Goal: Task Accomplishment & Management: Manage account settings

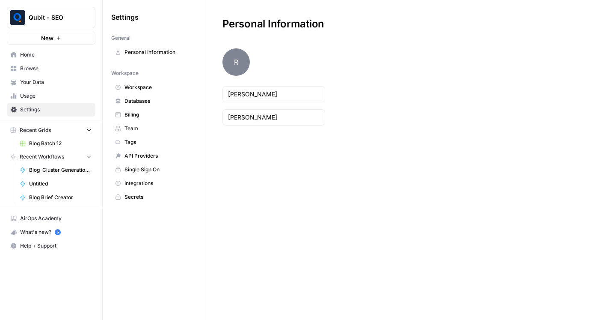
click at [139, 113] on span "Billing" at bounding box center [159, 115] width 68 height 8
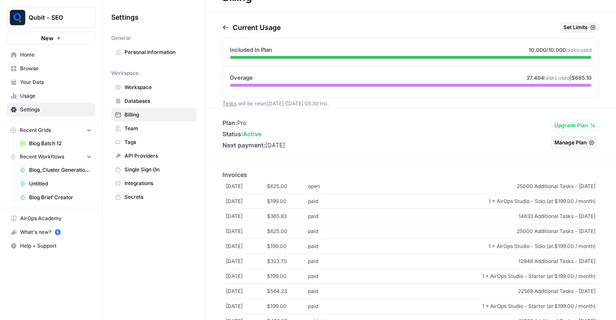
scroll to position [9, 0]
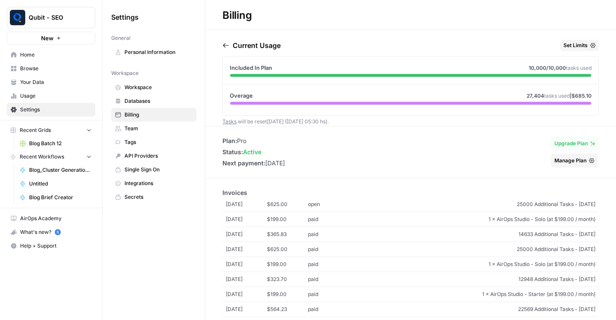
click at [510, 100] on div "Overage 27,404 tasks used | $685.10" at bounding box center [411, 97] width 376 height 27
click at [527, 95] on span "27,404" at bounding box center [536, 95] width 18 height 6
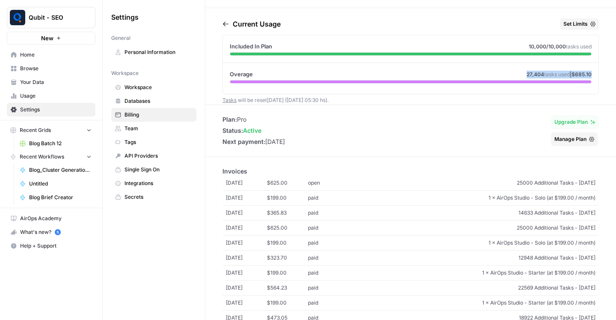
scroll to position [0, 0]
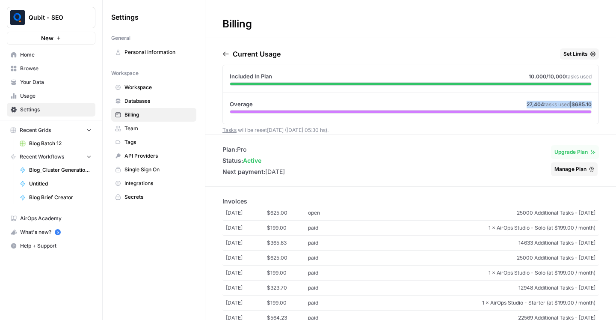
click at [41, 95] on span "Usage" at bounding box center [55, 96] width 71 height 8
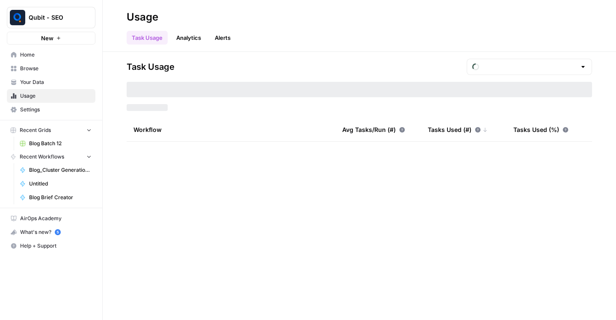
type input "August Overage"
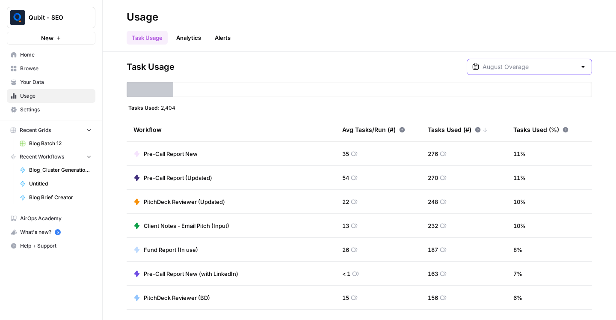
click at [528, 67] on input "text" at bounding box center [530, 66] width 94 height 9
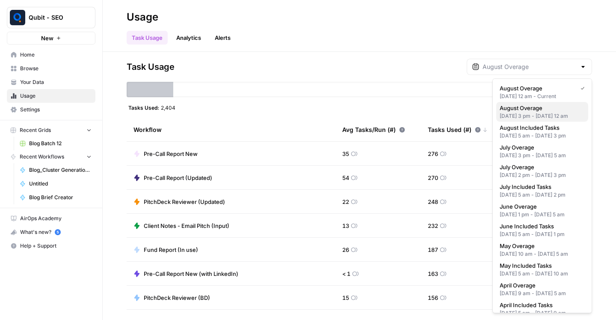
click at [532, 120] on div "[DATE] 3 pm - [DATE] 12 am" at bounding box center [542, 116] width 85 height 8
type input "August Overage"
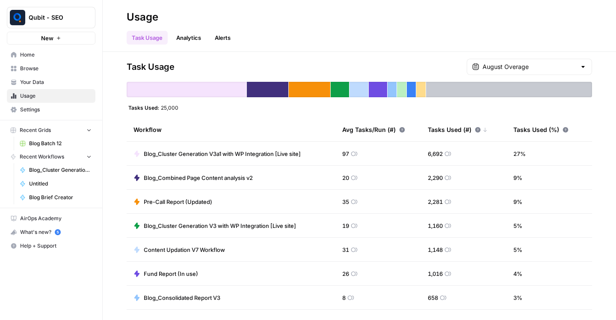
click at [36, 54] on span "Home" at bounding box center [55, 55] width 71 height 8
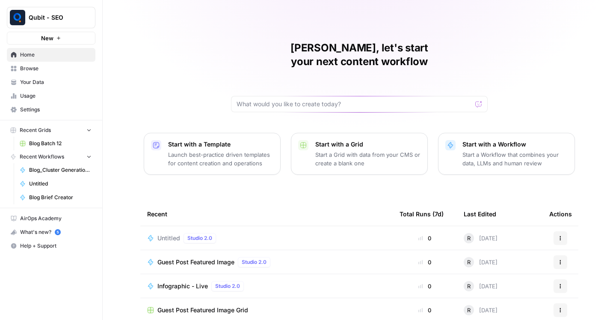
scroll to position [74, 0]
